Goal: Task Accomplishment & Management: Use online tool/utility

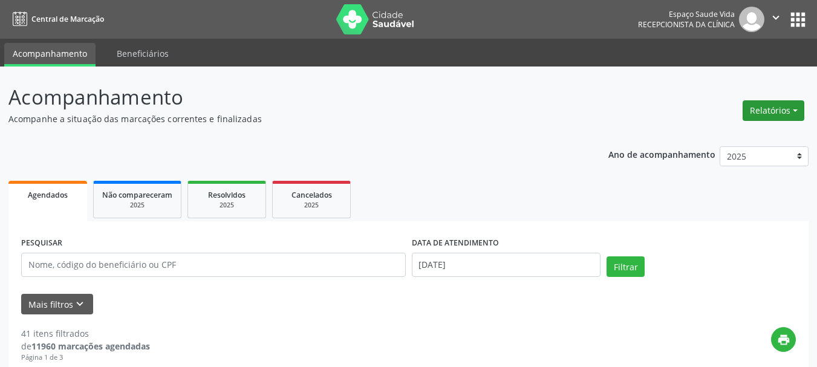
click at [764, 114] on button "Relatórios" at bounding box center [774, 110] width 62 height 21
click at [709, 135] on link "Agendamentos" at bounding box center [740, 136] width 130 height 17
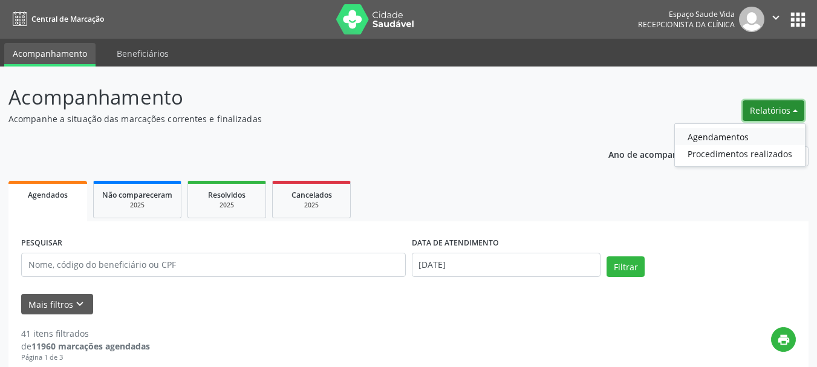
select select "7"
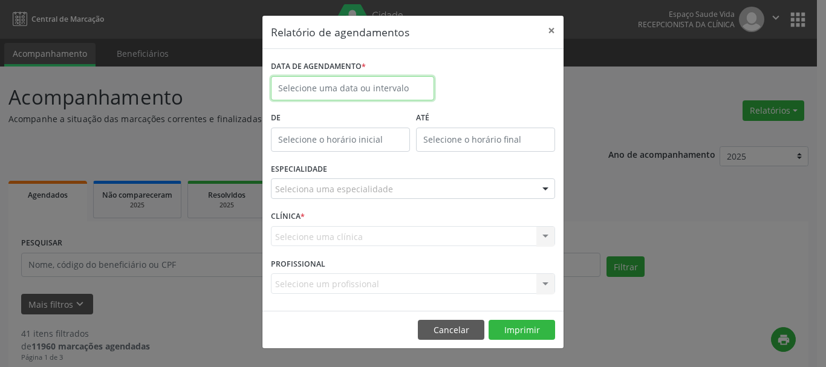
click at [287, 85] on input "text" at bounding box center [352, 88] width 163 height 24
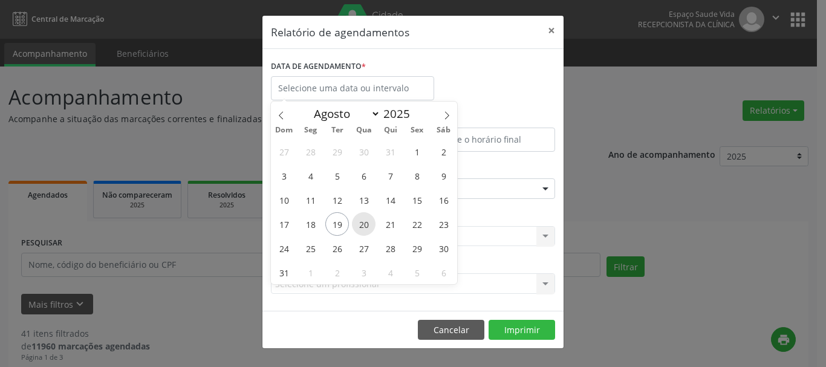
click at [364, 226] on span "20" at bounding box center [364, 224] width 24 height 24
type input "[DATE]"
click at [364, 226] on span "20" at bounding box center [364, 224] width 24 height 24
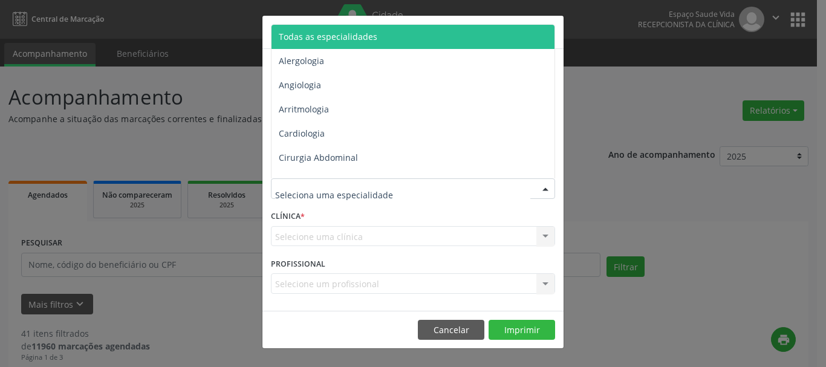
click at [322, 28] on span "Todas as especialidades" at bounding box center [414, 37] width 285 height 24
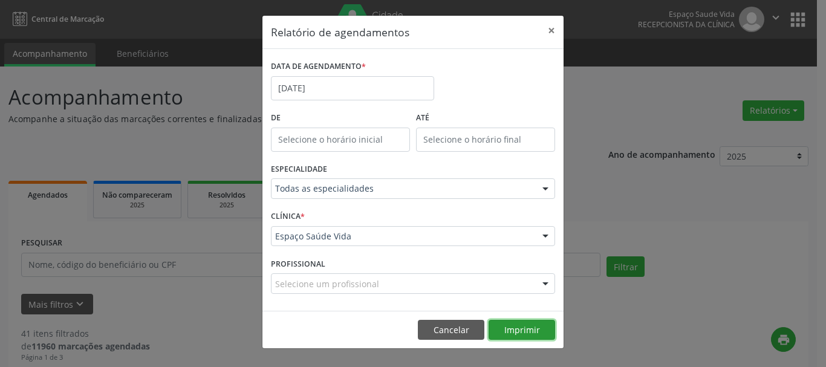
click at [520, 328] on button "Imprimir" at bounding box center [522, 330] width 67 height 21
